Goal: Task Accomplishment & Management: Use online tool/utility

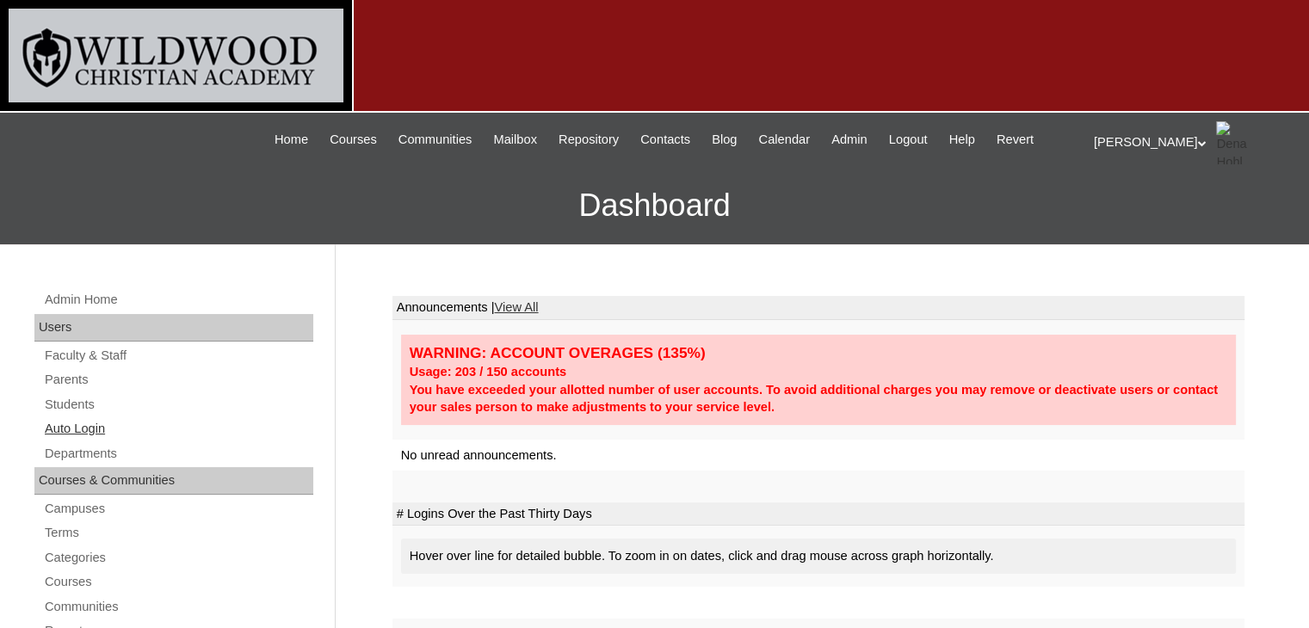
click at [47, 434] on link "Auto Login" at bounding box center [178, 429] width 270 height 22
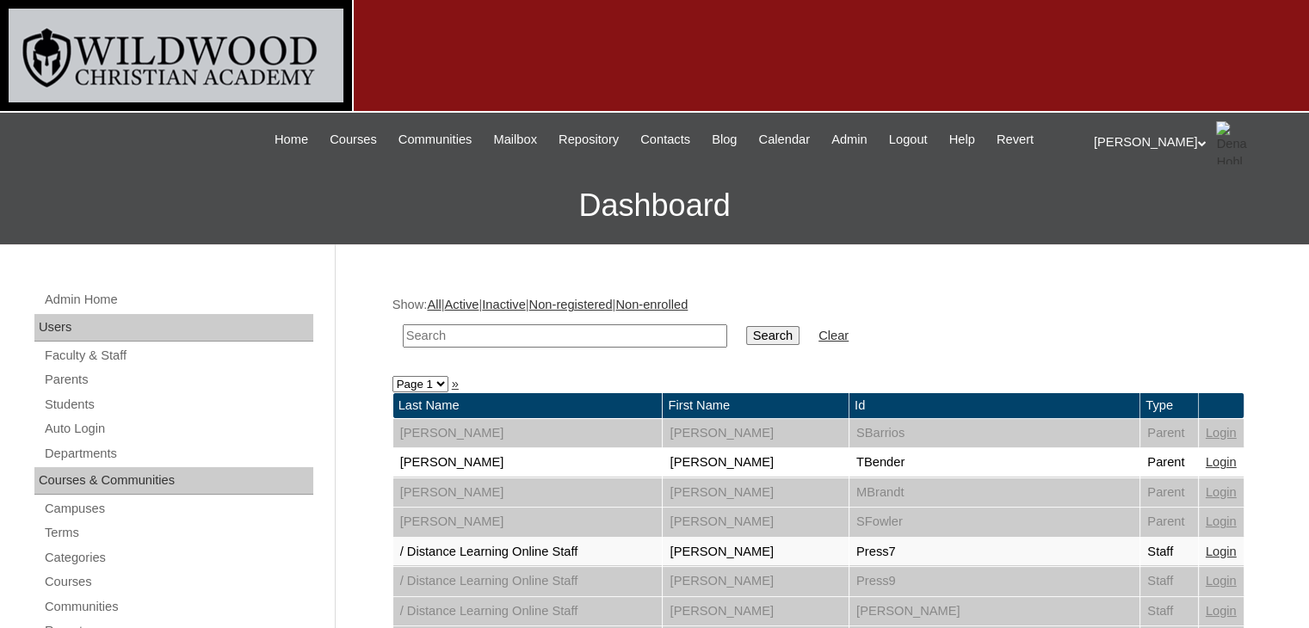
click at [437, 332] on input "text" at bounding box center [565, 335] width 324 height 23
type input "hammock"
click at [746, 330] on input "Search" at bounding box center [772, 335] width 53 height 19
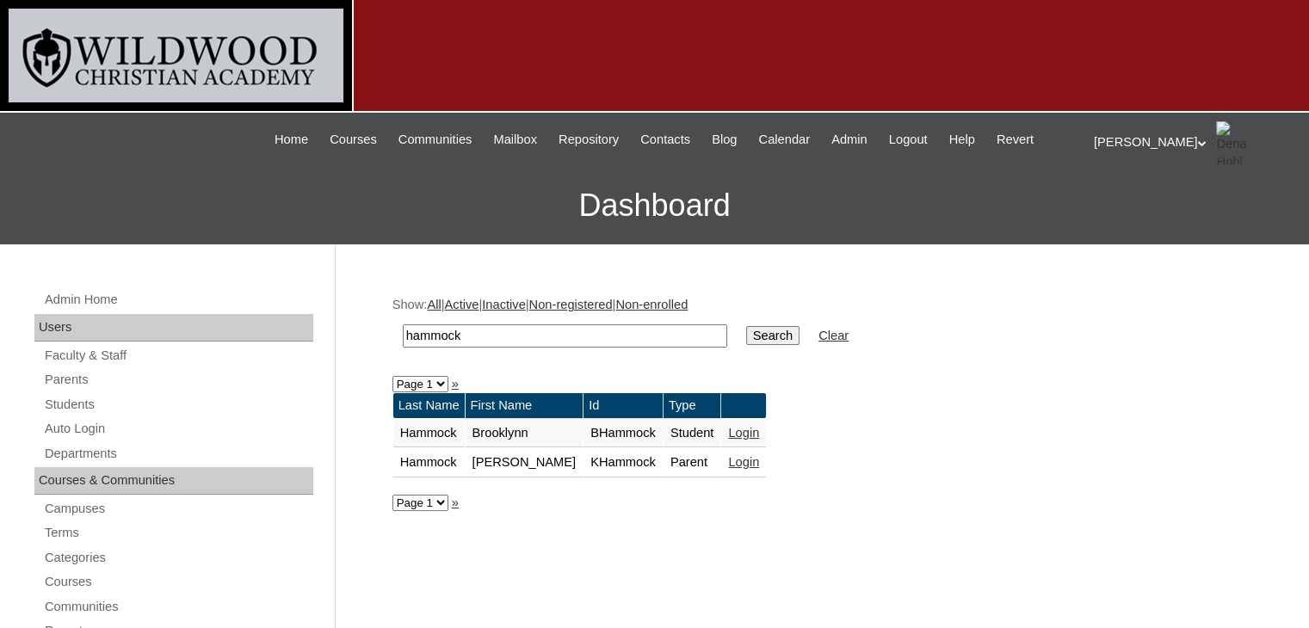
click at [728, 464] on link "Login" at bounding box center [743, 462] width 31 height 14
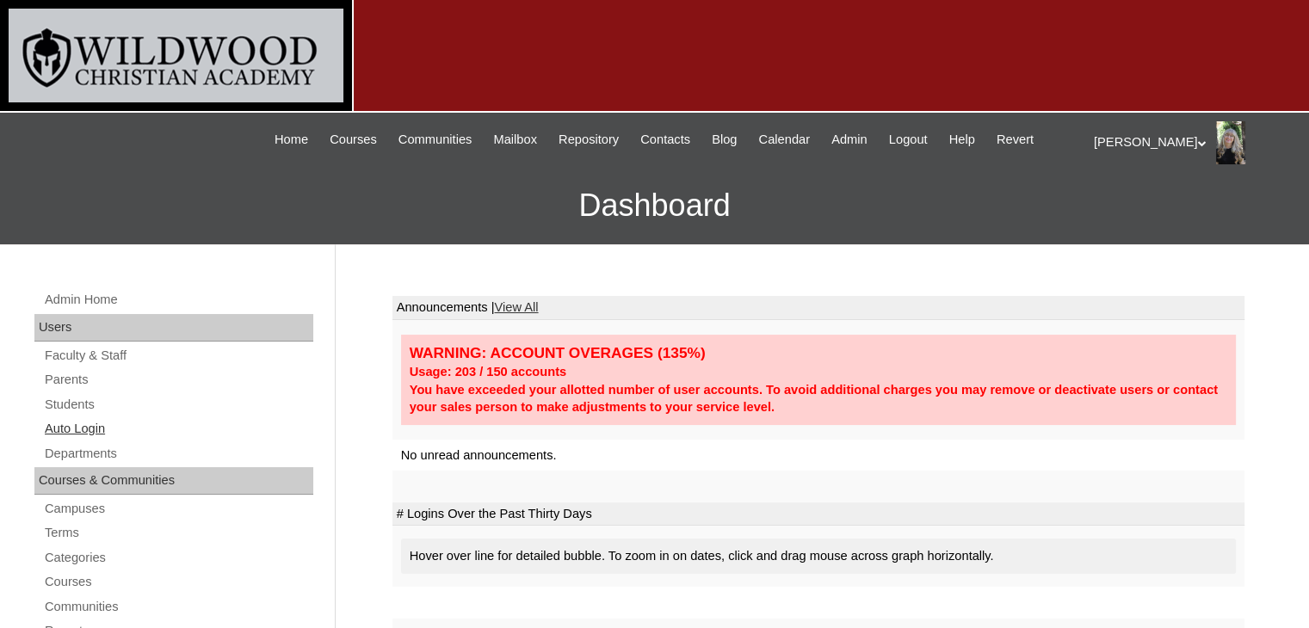
click at [89, 424] on link "Auto Login" at bounding box center [178, 429] width 270 height 22
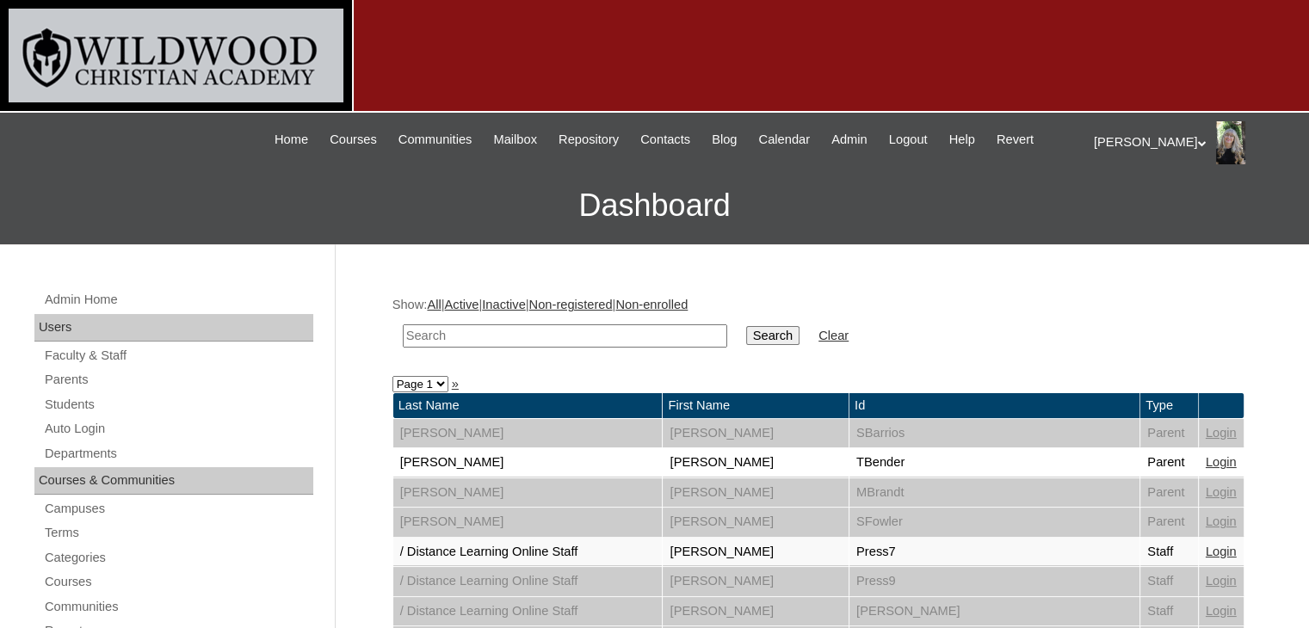
click at [427, 331] on input "text" at bounding box center [565, 335] width 324 height 23
type input "Hammock"
click at [746, 326] on input "Search" at bounding box center [772, 335] width 53 height 19
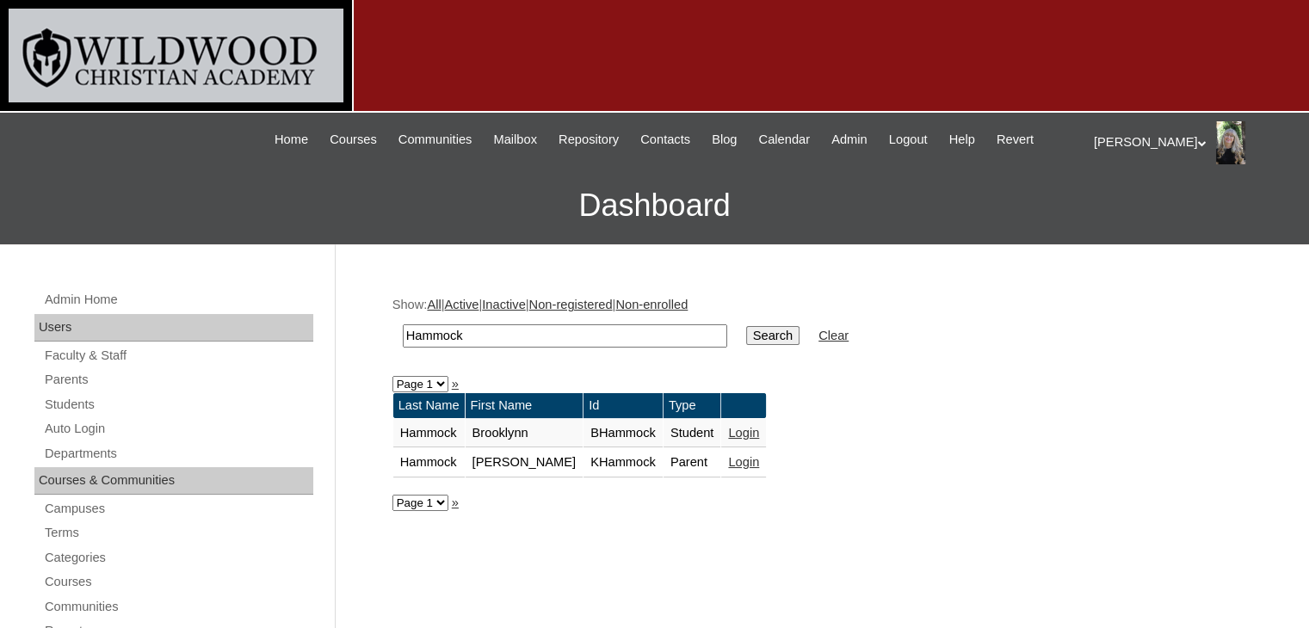
click at [728, 460] on link "Login" at bounding box center [743, 462] width 31 height 14
